Goal: Task Accomplishment & Management: Manage account settings

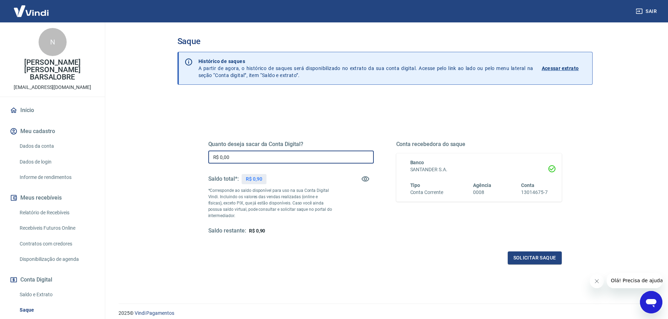
click at [276, 158] on input "R$ 0,00" at bounding box center [290, 157] width 165 height 13
type input "R$ 0,00"
click at [291, 160] on input "R$ 0,00" at bounding box center [290, 157] width 165 height 13
click at [366, 178] on icon "button" at bounding box center [365, 179] width 8 height 8
click at [366, 178] on icon "button" at bounding box center [365, 179] width 8 height 7
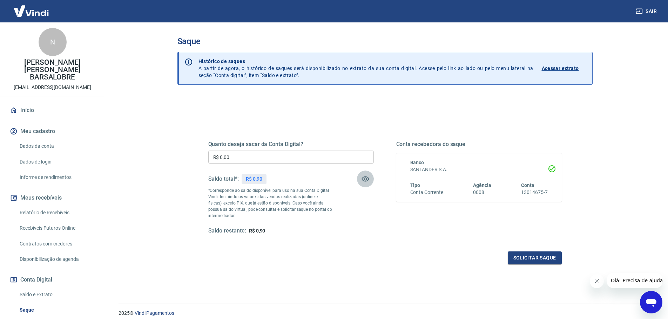
click at [364, 180] on icon "button" at bounding box center [365, 179] width 8 height 8
click at [364, 180] on icon "button" at bounding box center [365, 179] width 8 height 7
